Goal: Task Accomplishment & Management: Complete application form

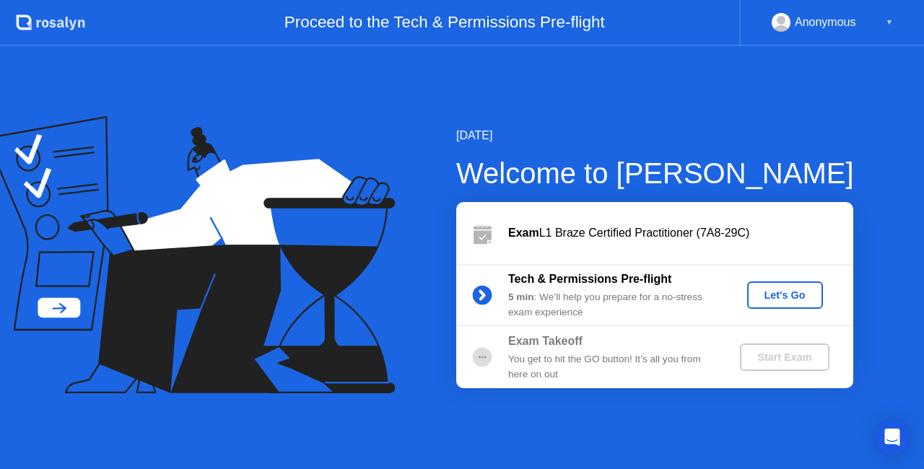
click at [781, 298] on div "Let's Go" at bounding box center [785, 296] width 64 height 12
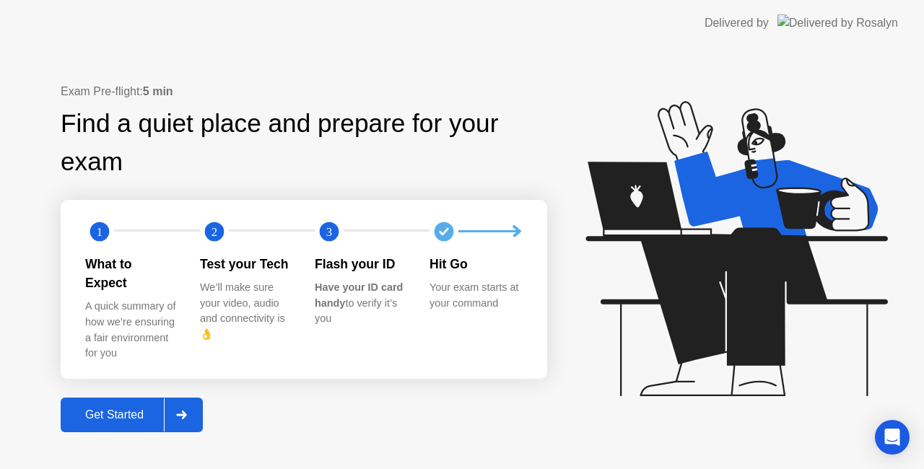
click at [176, 412] on div at bounding box center [181, 415] width 35 height 33
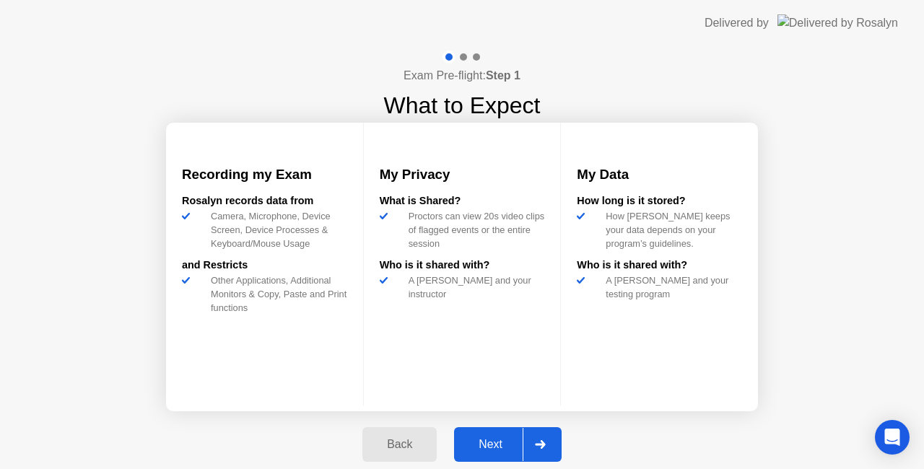
click at [536, 444] on icon at bounding box center [540, 445] width 11 height 9
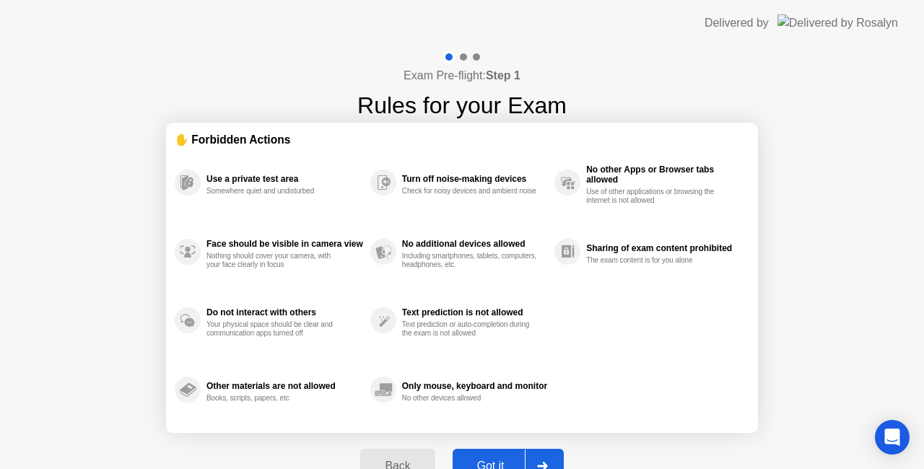
click at [488, 457] on button "Got it" at bounding box center [508, 466] width 111 height 35
select select "**********"
select select "*******"
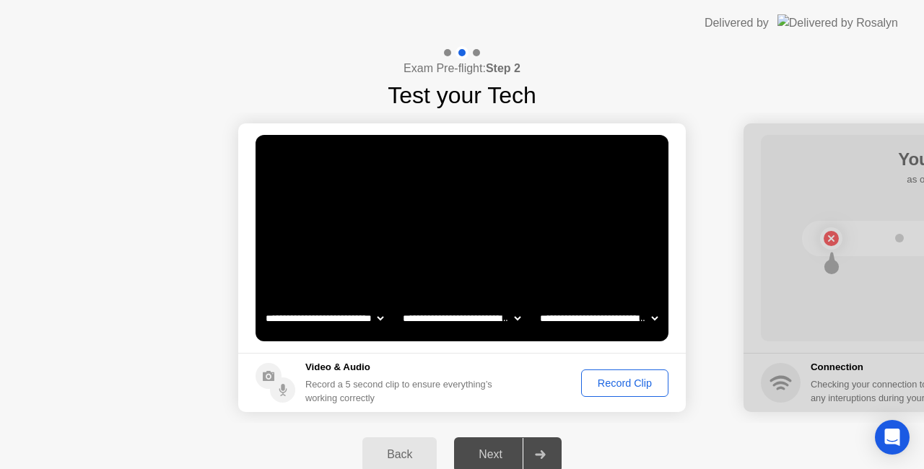
click at [612, 379] on div "Record Clip" at bounding box center [624, 384] width 77 height 12
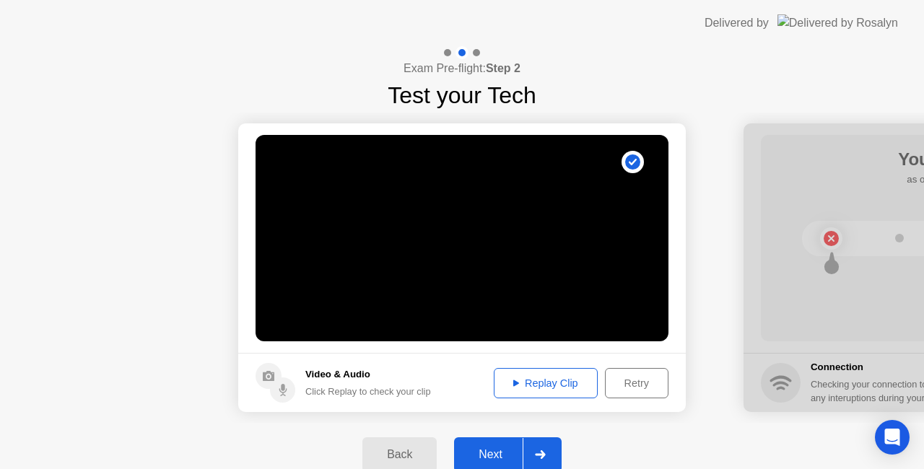
click at [549, 455] on div at bounding box center [540, 454] width 35 height 33
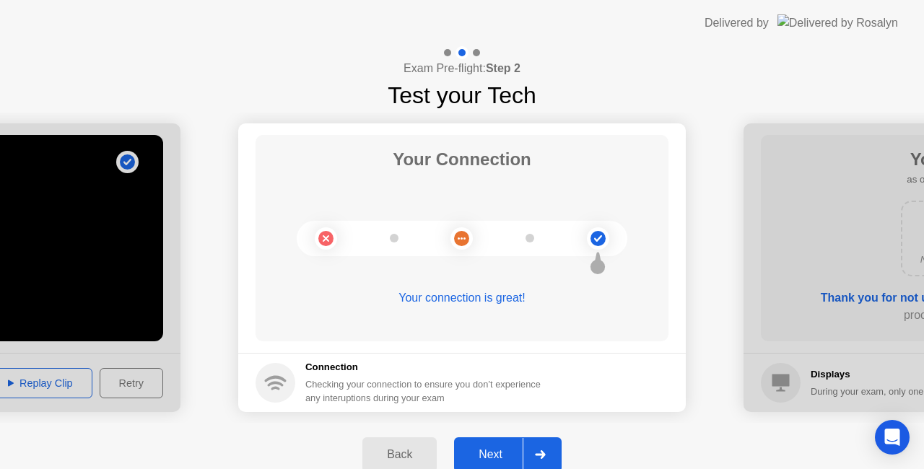
click at [549, 455] on div at bounding box center [540, 454] width 35 height 33
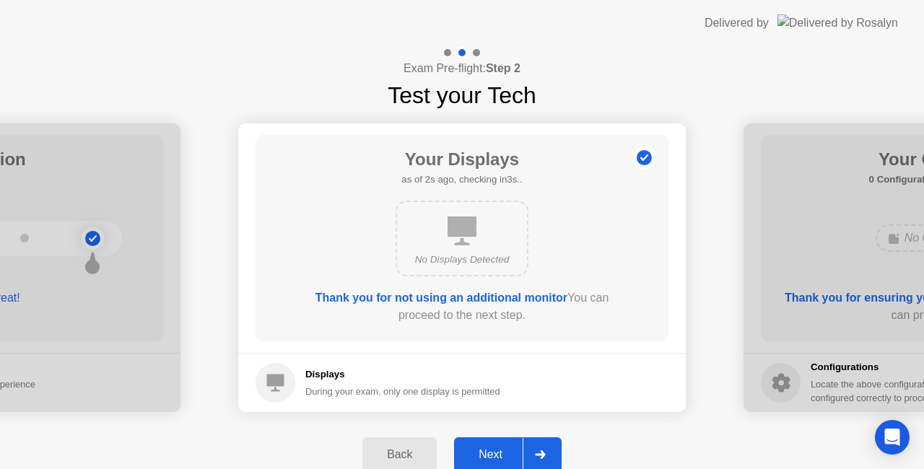
click at [549, 455] on div at bounding box center [540, 454] width 35 height 33
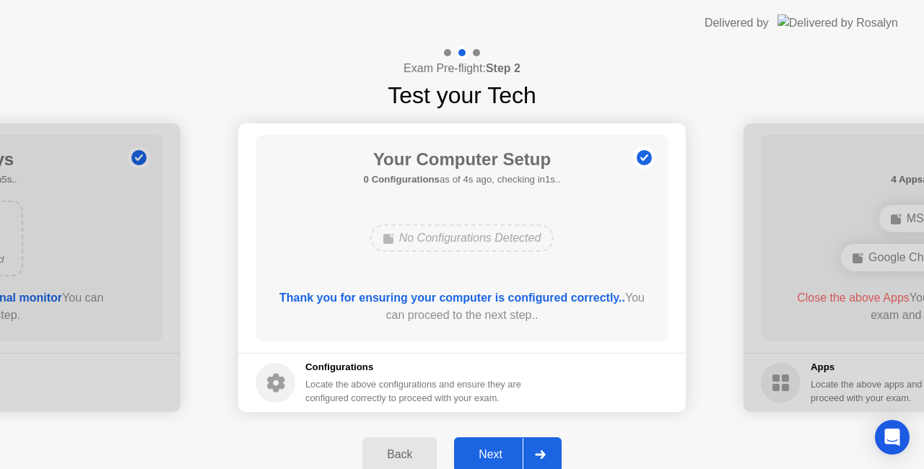
click at [549, 455] on div at bounding box center [540, 454] width 35 height 33
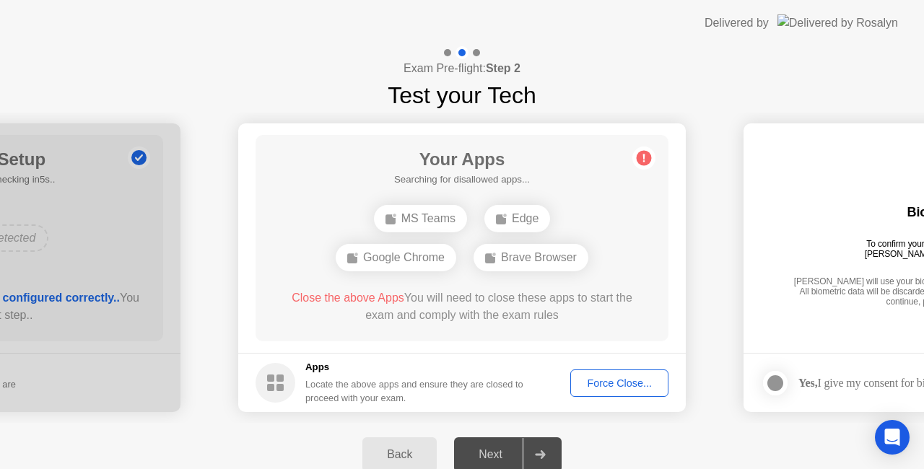
click at [604, 384] on div "Force Close..." at bounding box center [620, 384] width 88 height 12
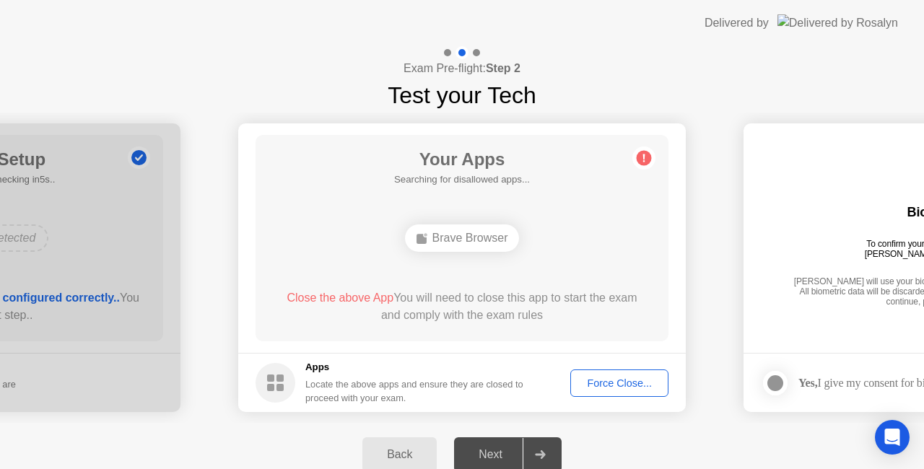
click at [585, 381] on div "Force Close..." at bounding box center [620, 384] width 88 height 12
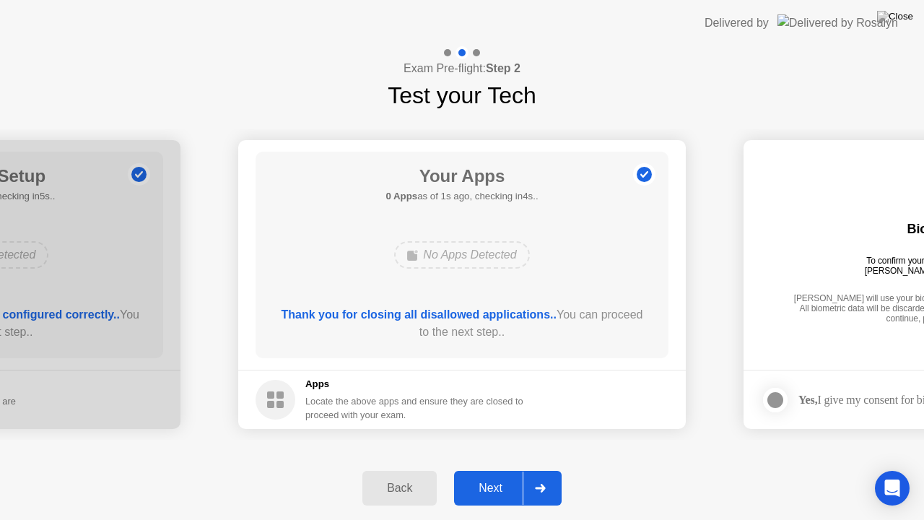
click at [538, 469] on icon at bounding box center [540, 488] width 10 height 9
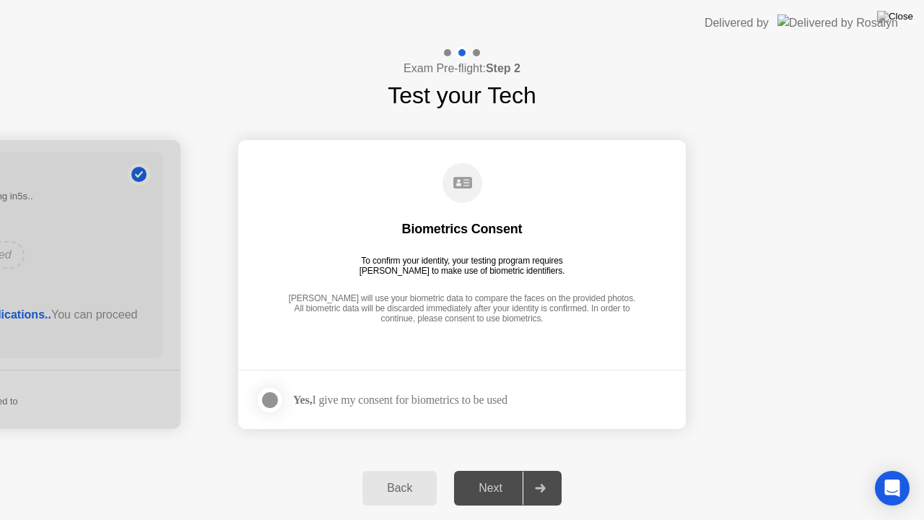
click at [271, 399] on div at bounding box center [269, 399] width 17 height 17
click at [549, 469] on div at bounding box center [540, 488] width 35 height 33
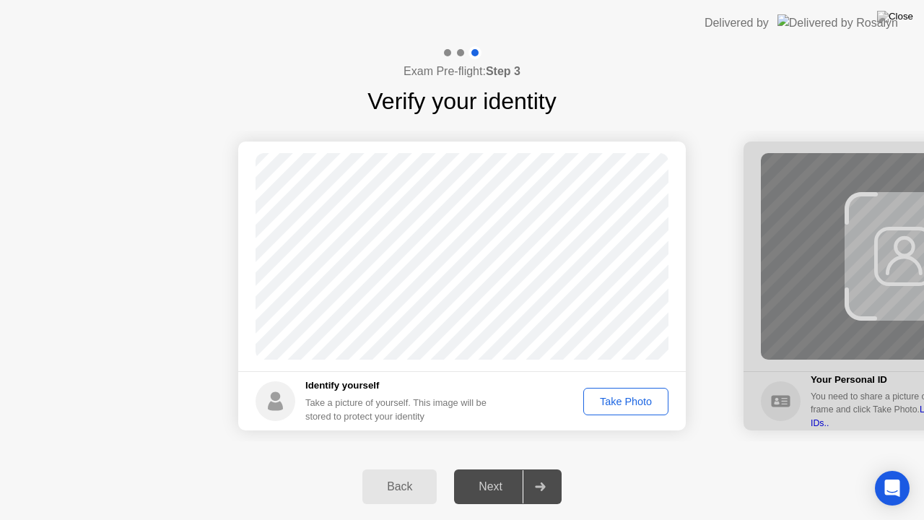
click at [617, 399] on div "Take Photo" at bounding box center [626, 402] width 75 height 12
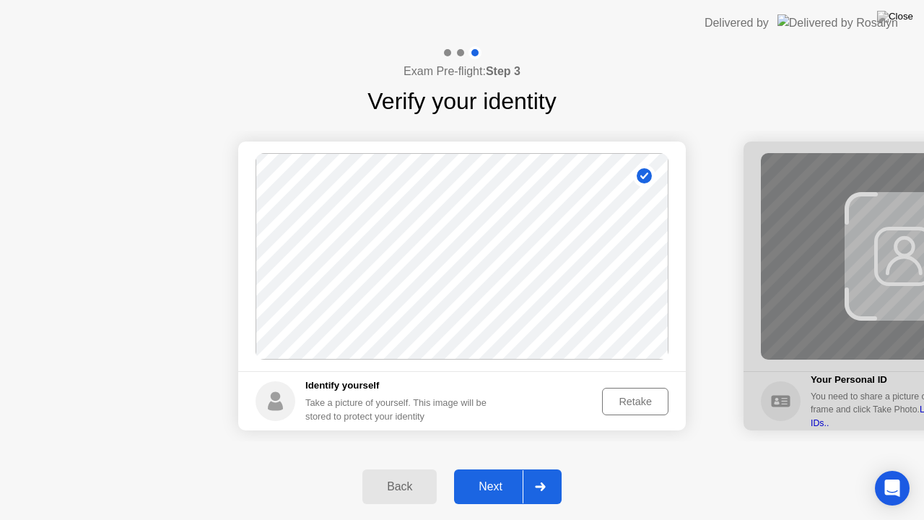
click at [649, 403] on div "Retake" at bounding box center [635, 402] width 56 height 12
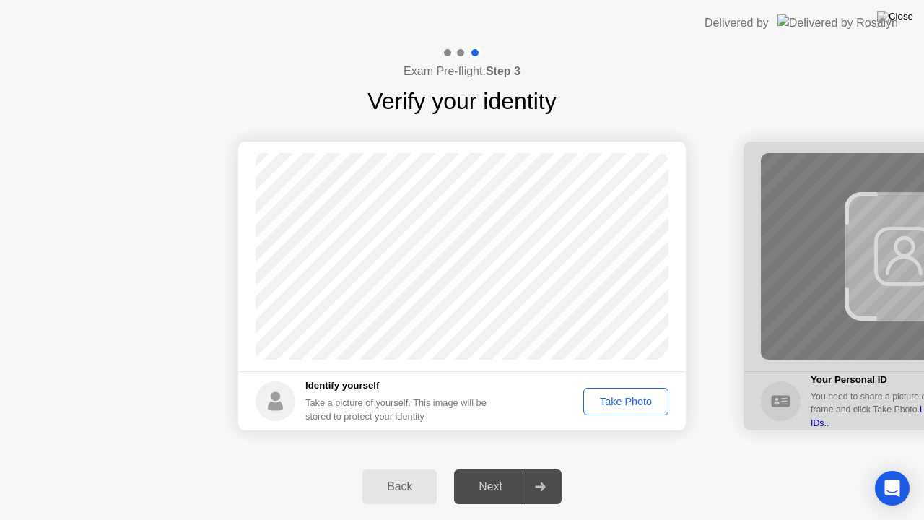
click at [647, 405] on div "Take Photo" at bounding box center [626, 402] width 75 height 12
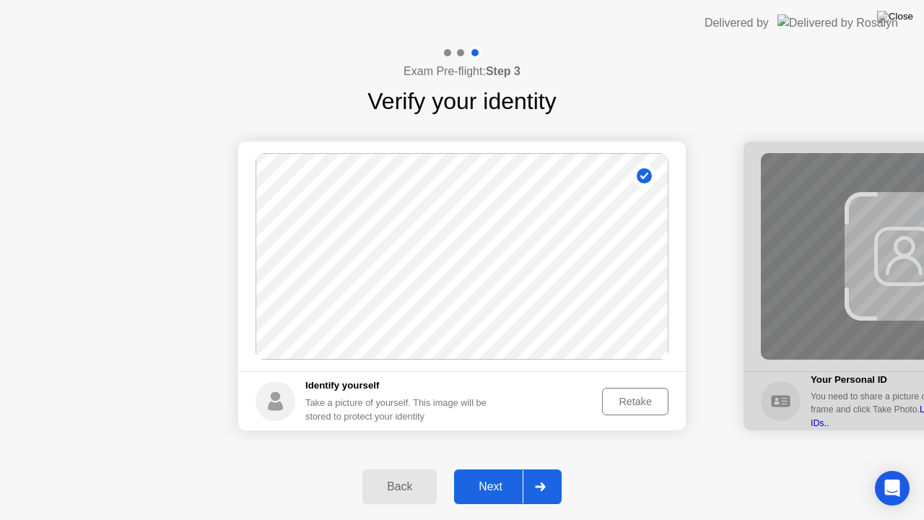
click at [556, 469] on div at bounding box center [540, 486] width 35 height 33
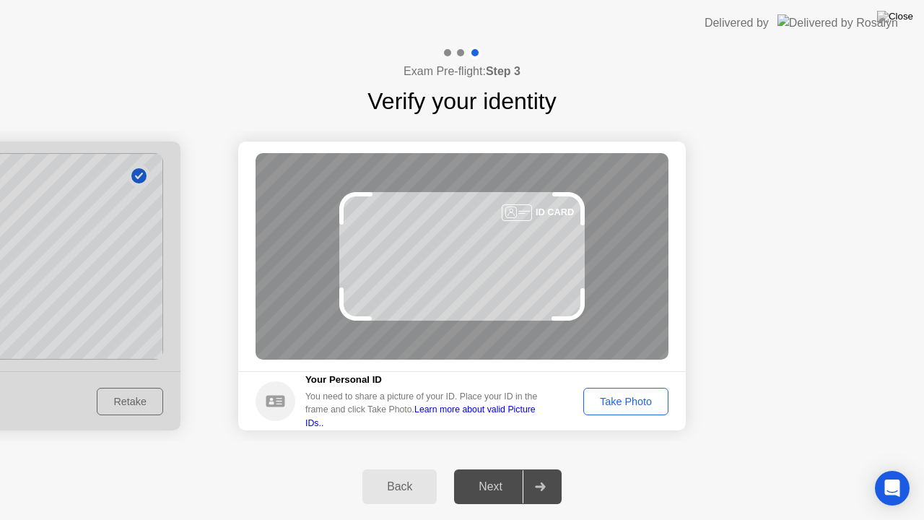
click at [634, 399] on div "Take Photo" at bounding box center [626, 402] width 75 height 12
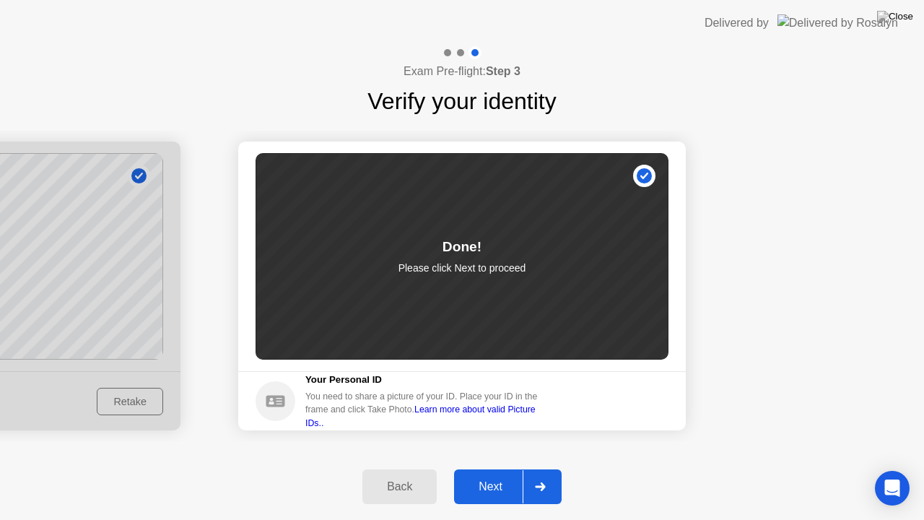
click at [547, 469] on div at bounding box center [540, 486] width 35 height 33
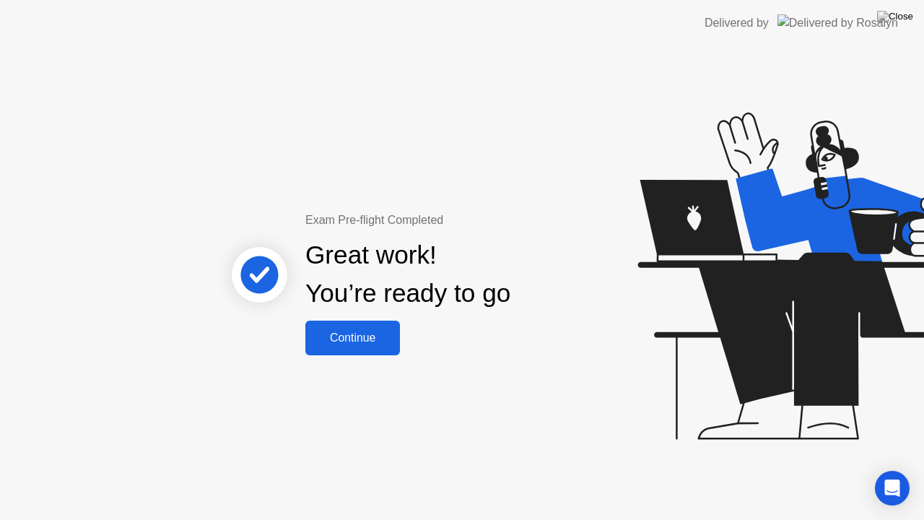
click at [368, 344] on div "Continue" at bounding box center [353, 337] width 86 height 13
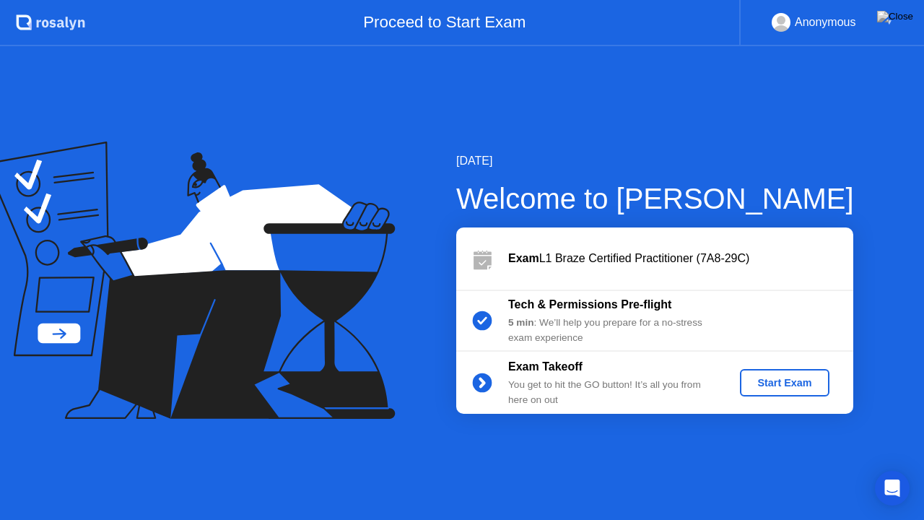
click at [763, 384] on div "Start Exam" at bounding box center [784, 383] width 77 height 12
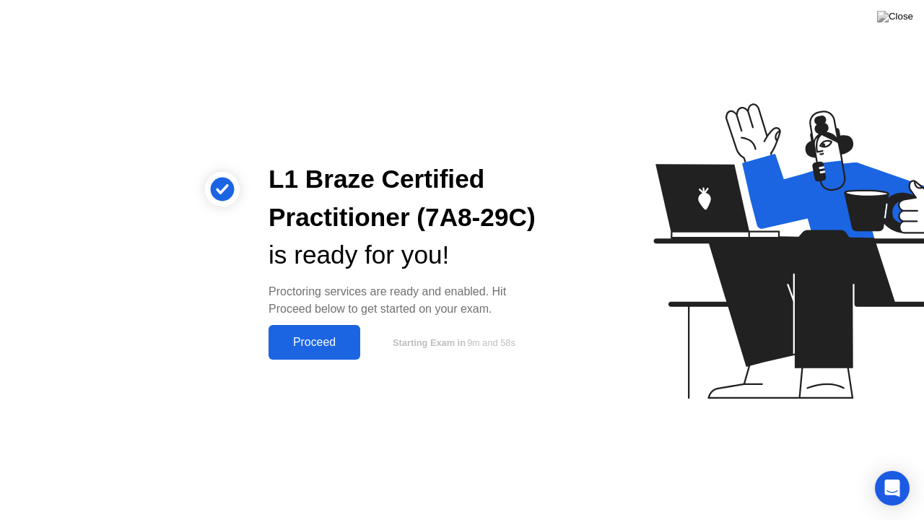
click at [309, 348] on div "Proceed" at bounding box center [314, 342] width 83 height 13
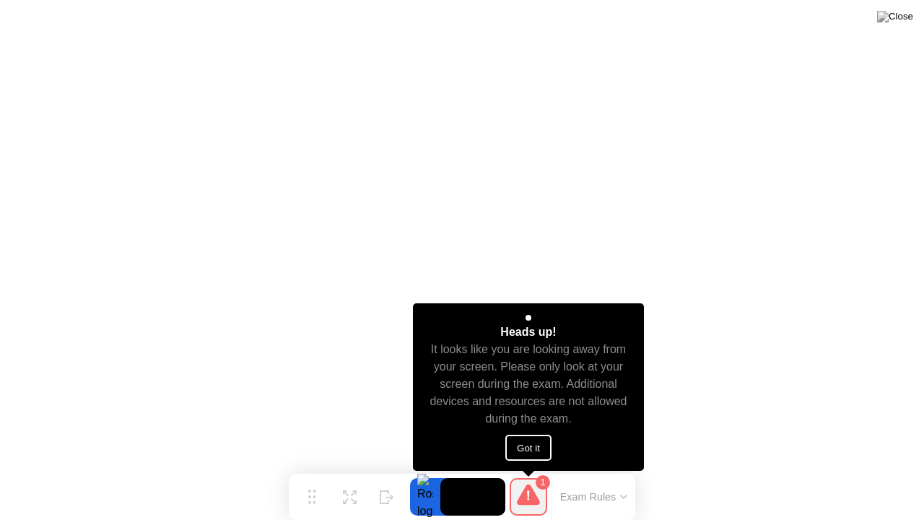
click at [521, 445] on button "Got it" at bounding box center [529, 448] width 46 height 26
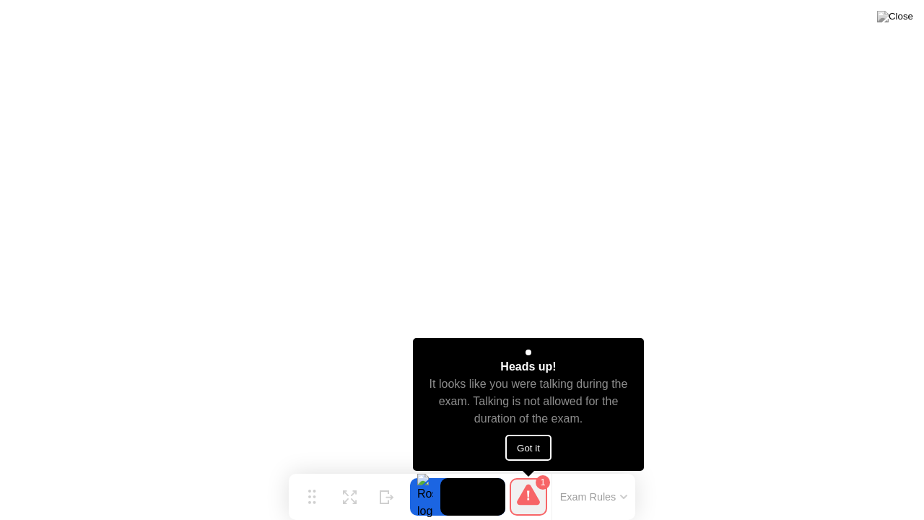
click at [524, 447] on button "Got it" at bounding box center [529, 448] width 46 height 26
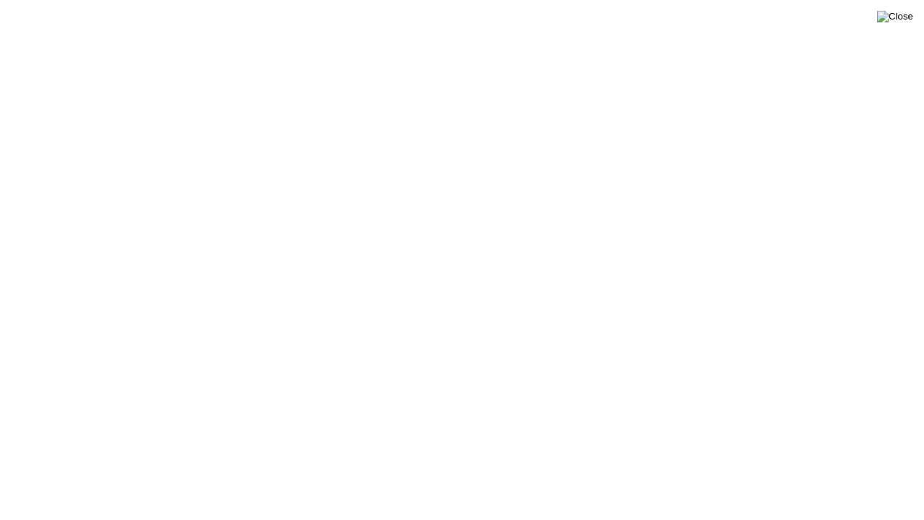
click at [909, 19] on img at bounding box center [895, 17] width 36 height 12
